Goal: Transaction & Acquisition: Purchase product/service

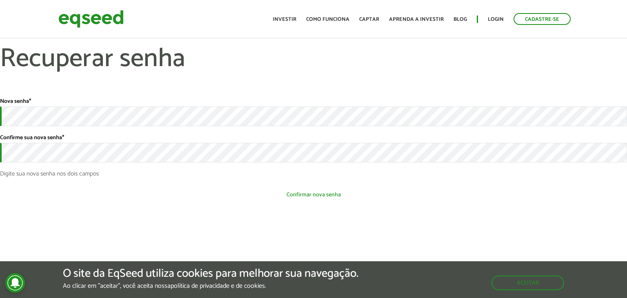
click at [212, 191] on button "Confirmar nova senha" at bounding box center [313, 195] width 627 height 16
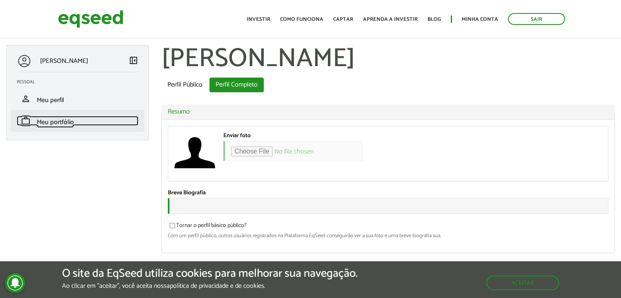
click at [49, 121] on span "Meu portfólio" at bounding box center [55, 122] width 37 height 11
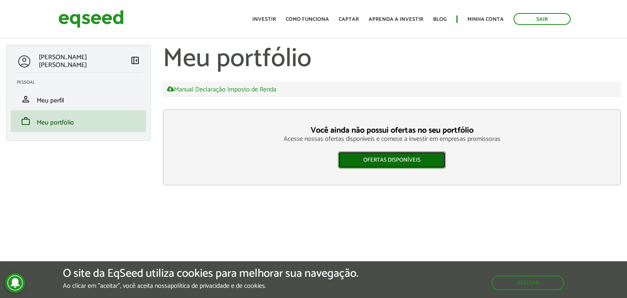
click at [374, 157] on link "Ofertas disponíveis" at bounding box center [392, 159] width 108 height 17
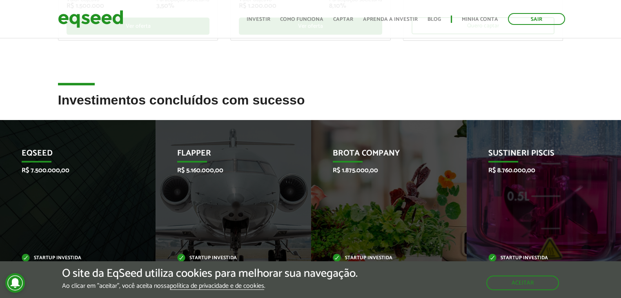
scroll to position [286, 0]
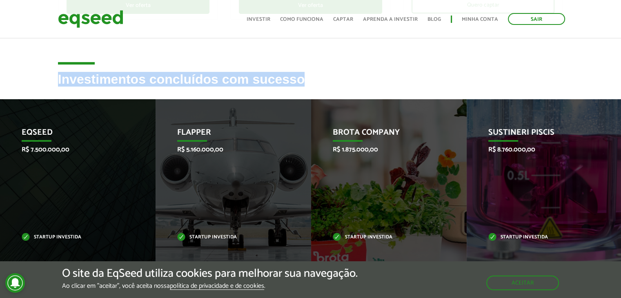
click at [435, 72] on div "Ofertas de investimento disponíveis Invista em startups criteriosamente selecio…" at bounding box center [310, 40] width 621 height 579
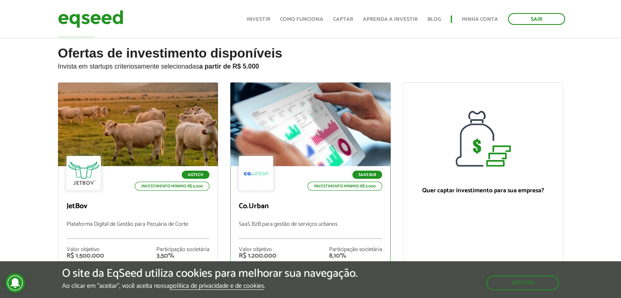
scroll to position [0, 0]
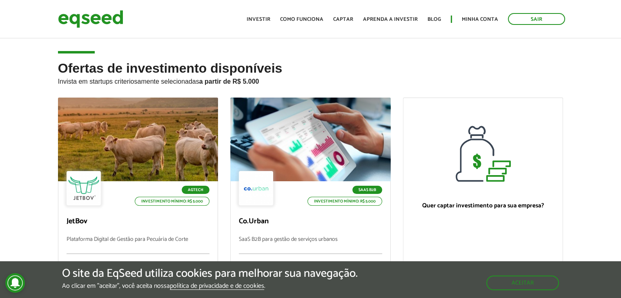
click at [346, 64] on h2 "Ofertas de investimento disponíveis Invista em startups criteriosamente selecio…" at bounding box center [310, 79] width 505 height 36
click at [343, 56] on article "Ofertas de investimento disponíveis Invista em startups criteriosamente selecio…" at bounding box center [310, 197] width 621 height 321
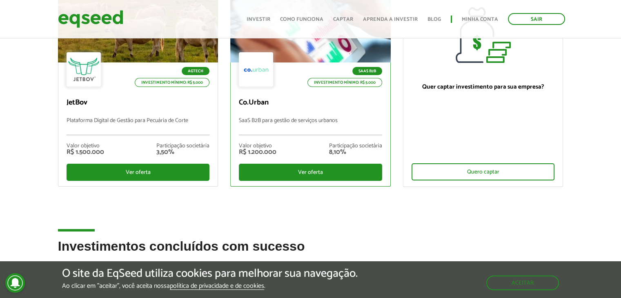
scroll to position [122, 0]
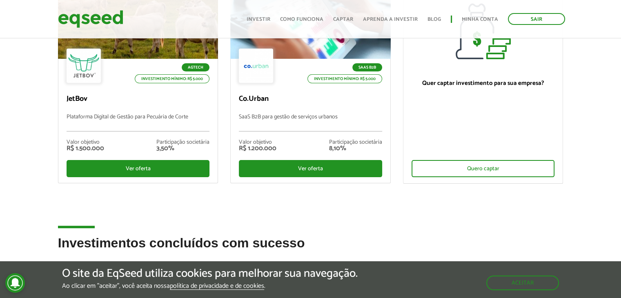
click at [422, 236] on h2 "Investimentos concluídos com sucesso" at bounding box center [310, 249] width 505 height 27
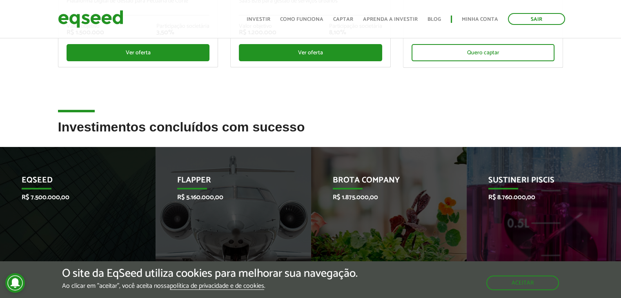
scroll to position [0, 0]
